Goal: Find specific page/section: Find specific page/section

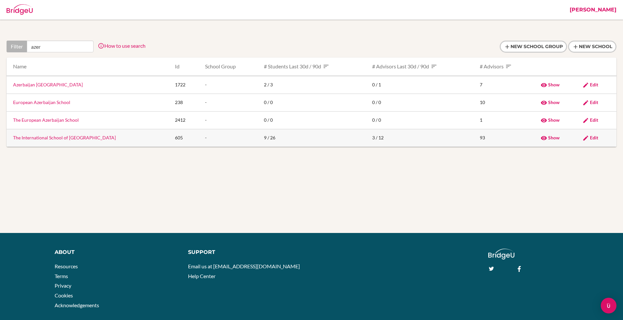
type input "azer"
click at [60, 137] on link "The International School of Azerbaijan" at bounding box center [64, 138] width 103 height 6
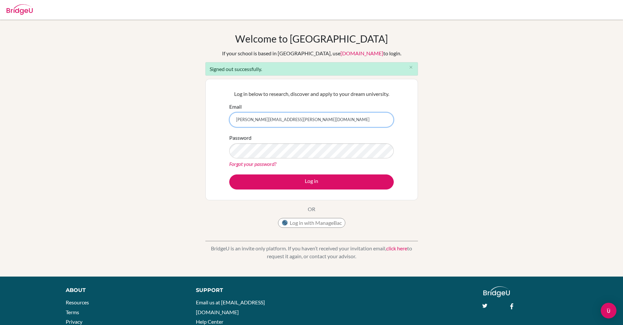
click at [257, 120] on input "[PERSON_NAME][EMAIL_ADDRESS][PERSON_NAME][DOMAIN_NAME]" at bounding box center [311, 119] width 164 height 15
type input "[PERSON_NAME][EMAIL_ADDRESS][DOMAIN_NAME]"
click at [229, 174] on button "Log in" at bounding box center [311, 181] width 164 height 15
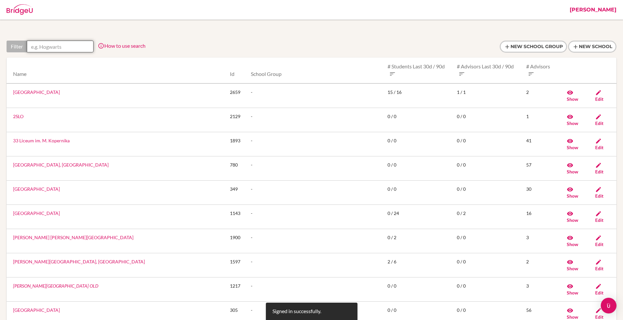
click at [68, 48] on input "text" at bounding box center [60, 47] width 67 height 12
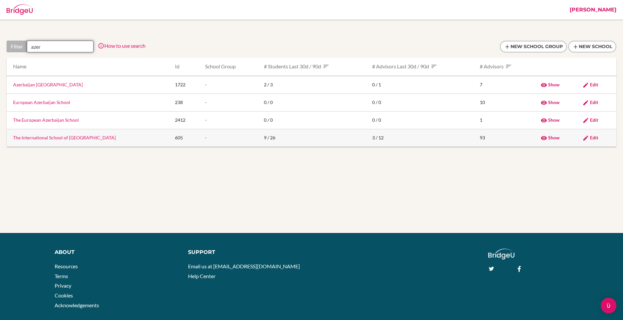
type input "azer"
click at [68, 138] on link "The International School of Azerbaijan" at bounding box center [64, 138] width 103 height 6
